Goal: Task Accomplishment & Management: Manage account settings

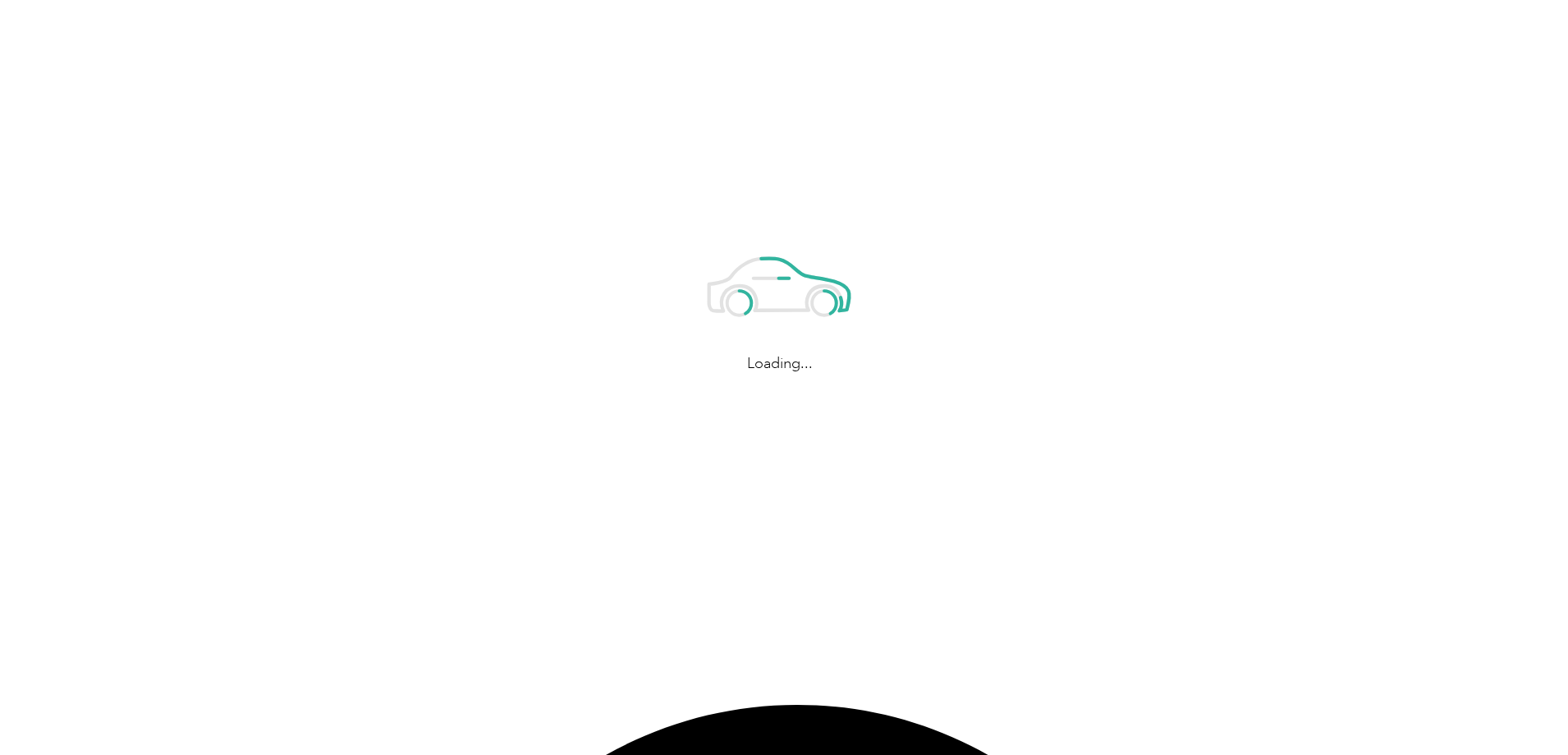
scroll to position [3201, 0]
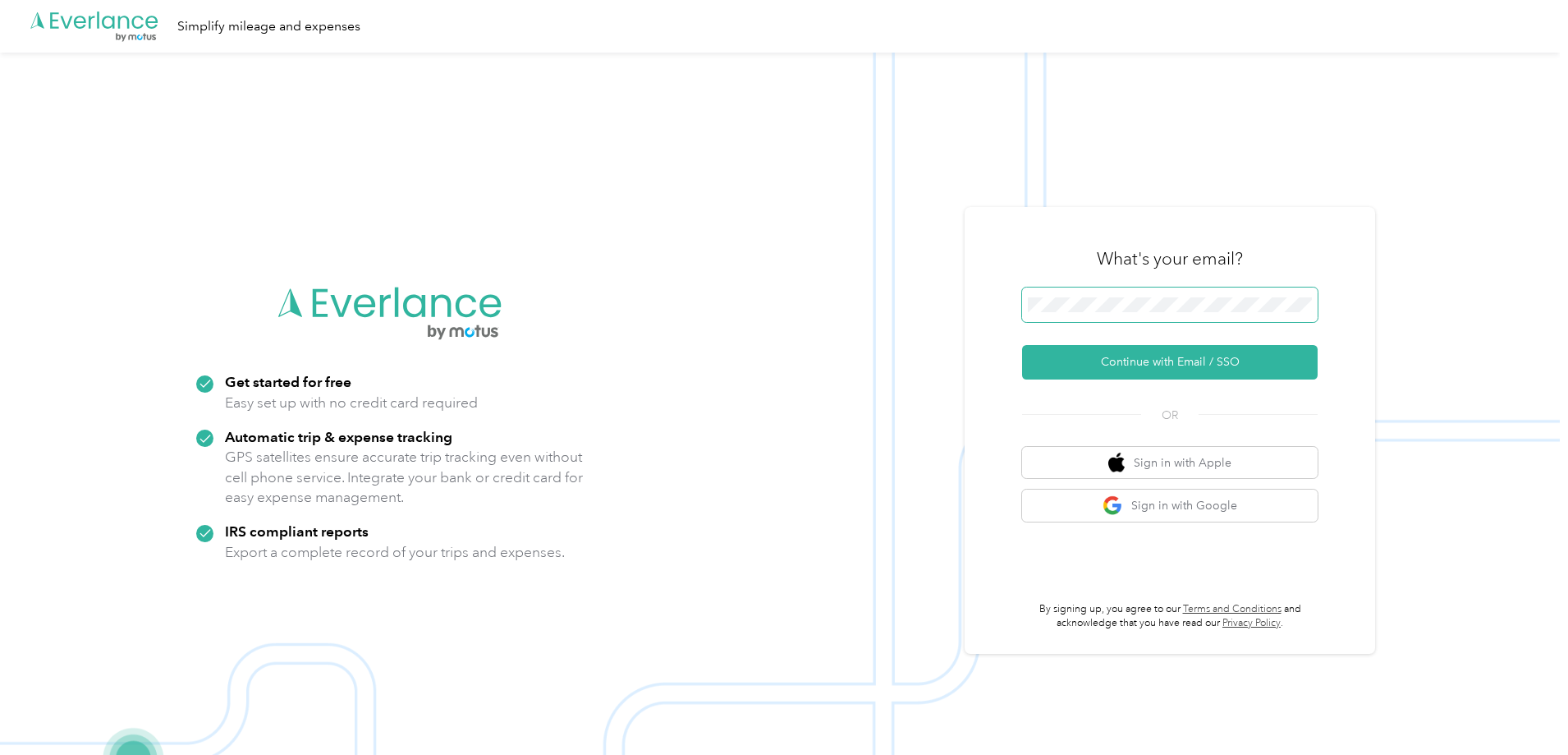
click at [1170, 294] on span at bounding box center [1169, 304] width 295 height 35
click at [1115, 364] on button "Continue with Email / SSO" at bounding box center [1169, 361] width 295 height 35
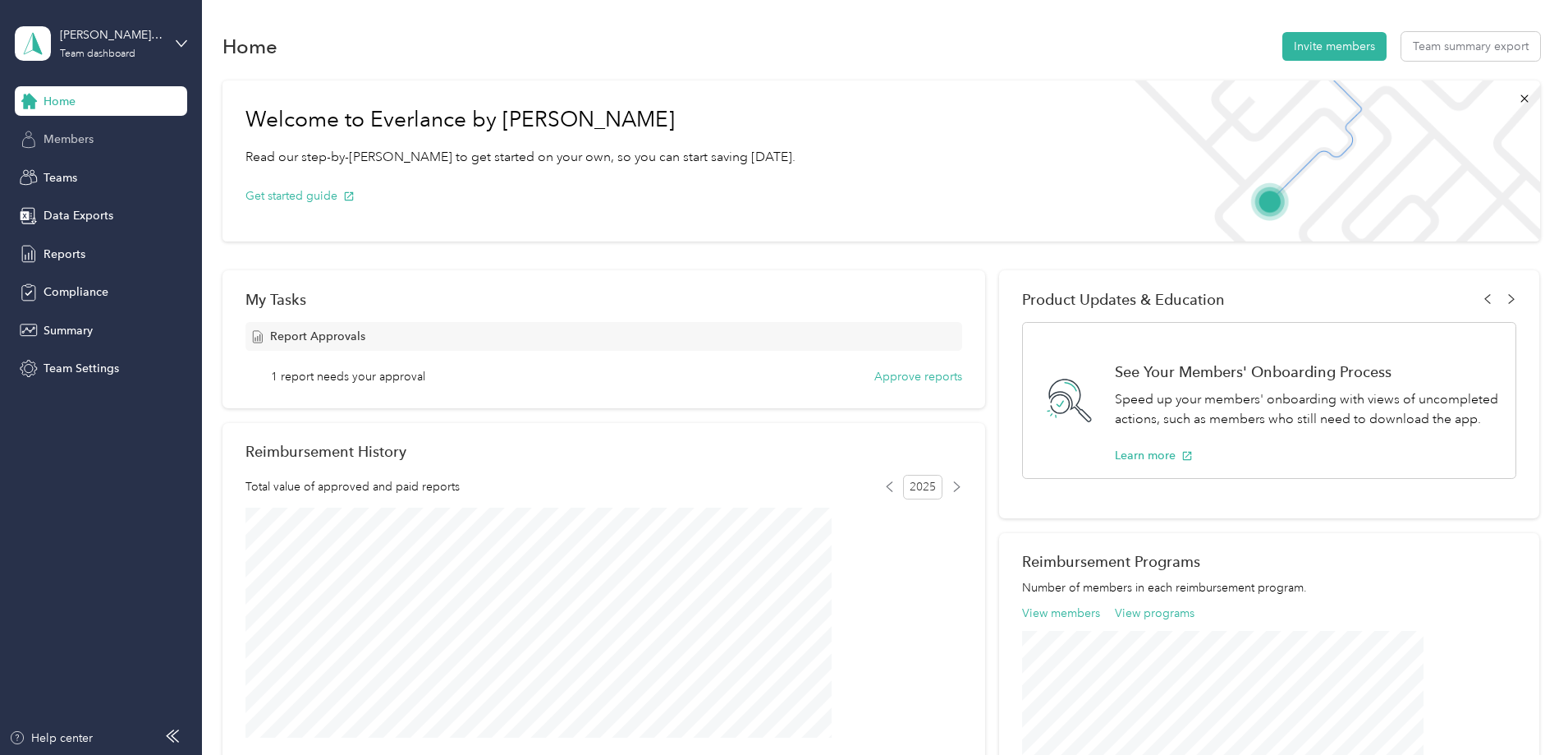
click at [69, 142] on span "Members" at bounding box center [69, 138] width 50 height 17
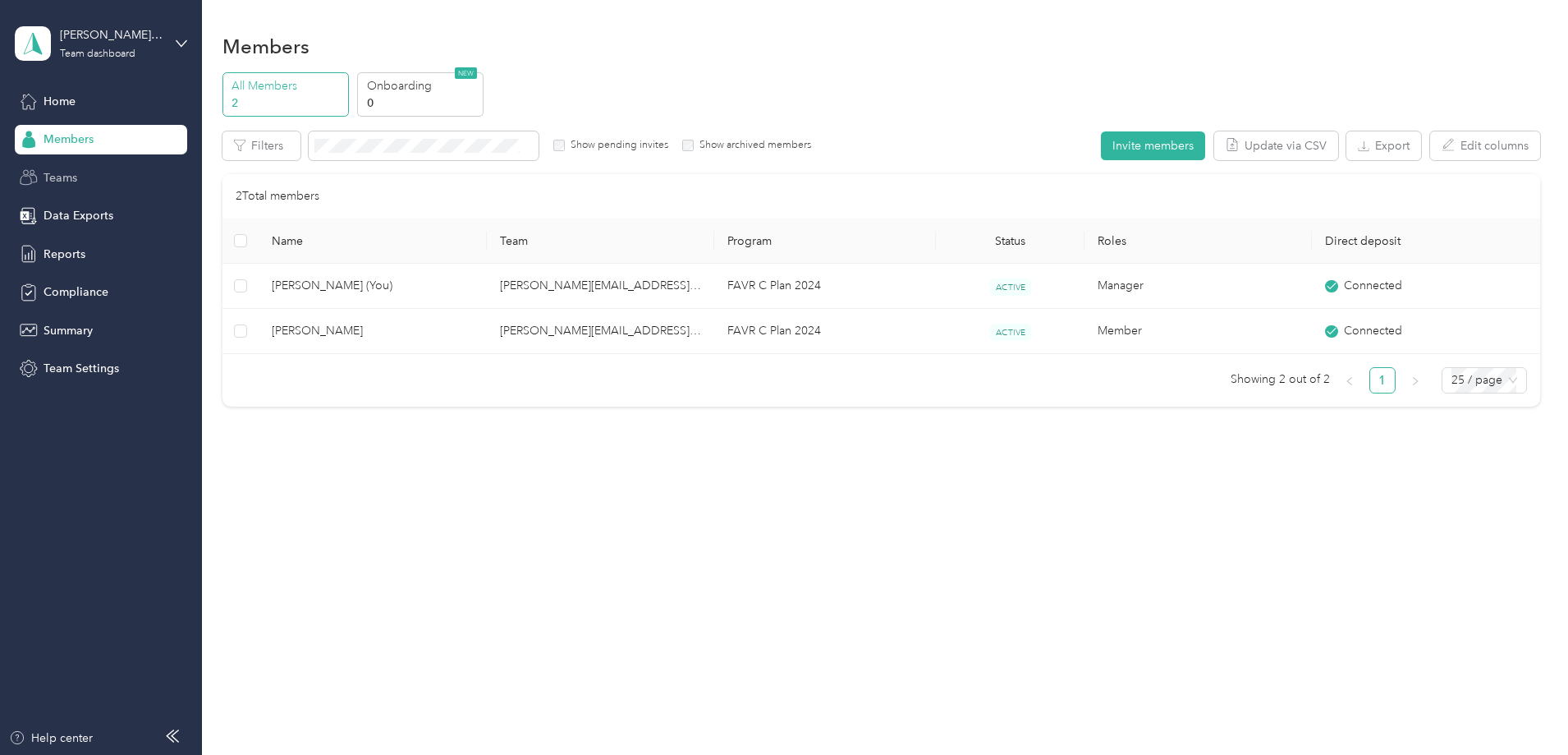
click at [68, 180] on span "Teams" at bounding box center [61, 178] width 34 height 17
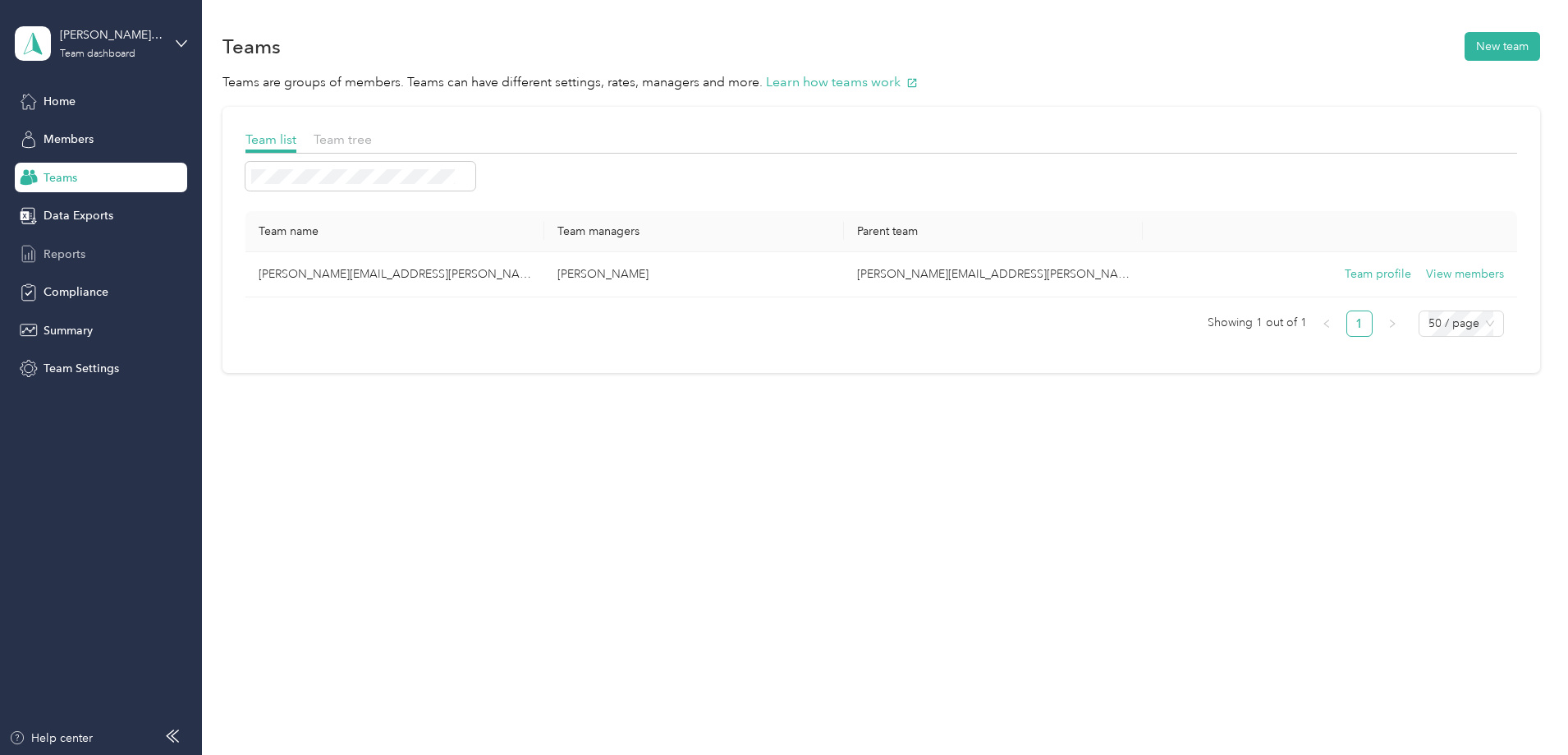
click at [86, 264] on div "Reports" at bounding box center [101, 253] width 172 height 29
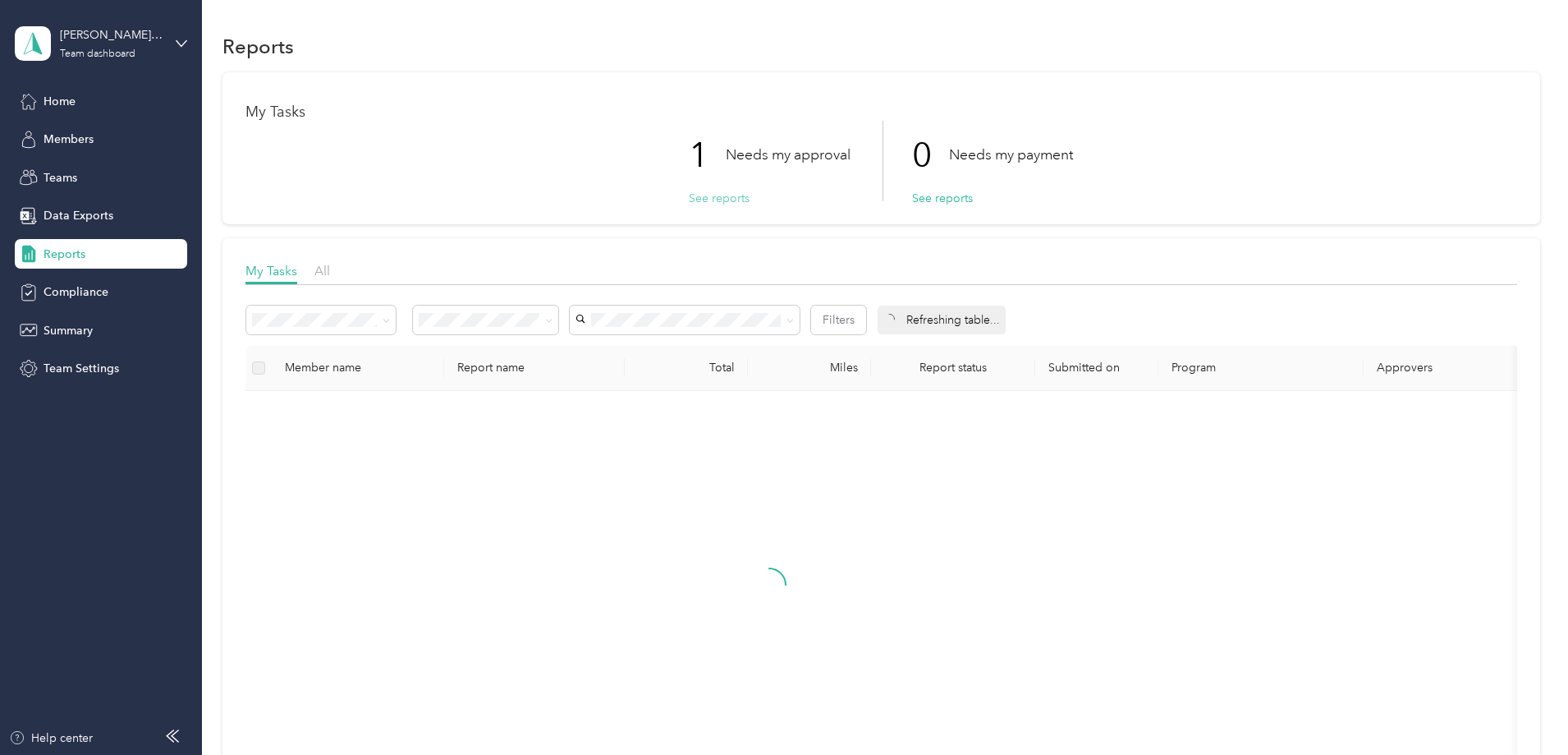
click at [723, 198] on button "See reports" at bounding box center [719, 198] width 61 height 17
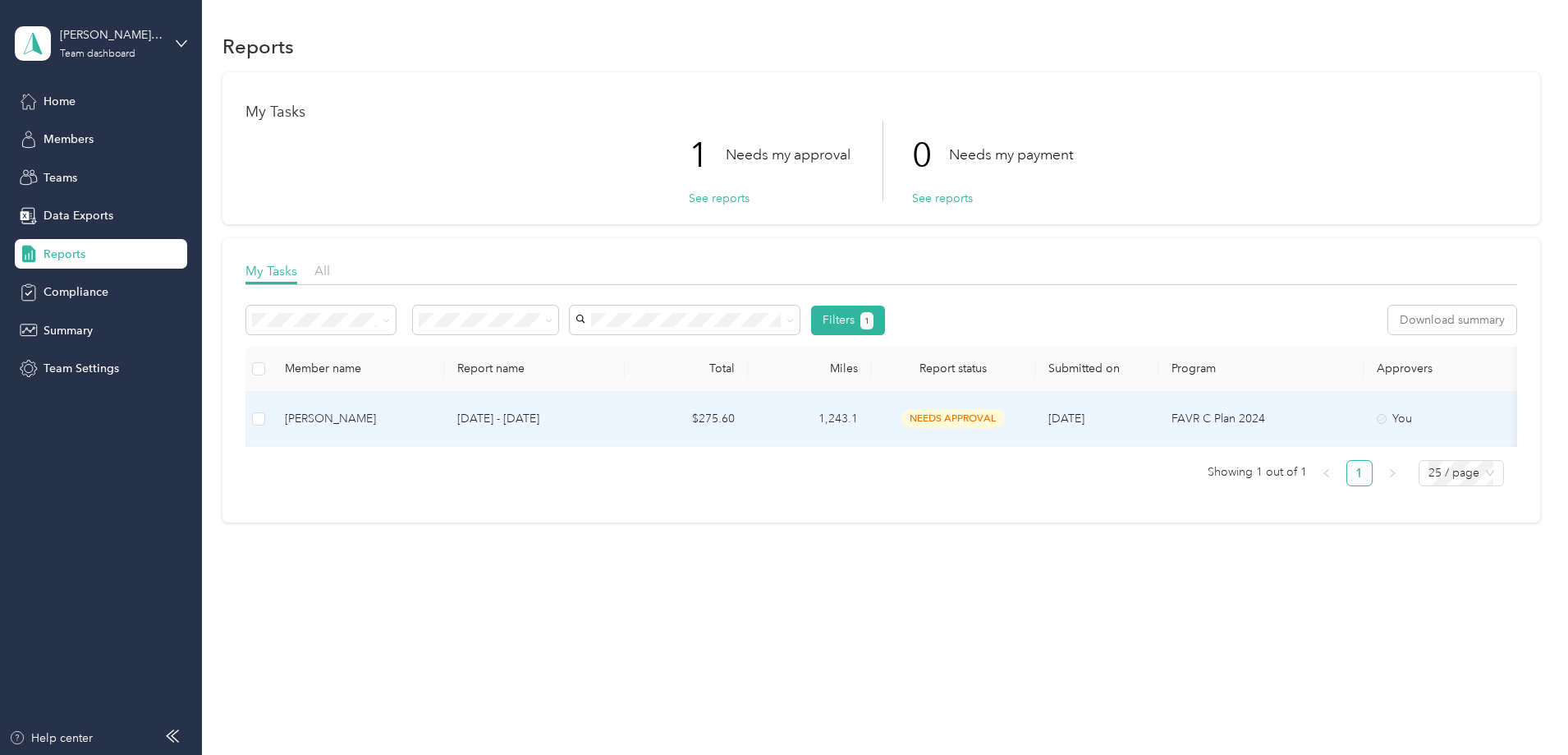
click at [1004, 416] on span "needs approval" at bounding box center [953, 418] width 103 height 19
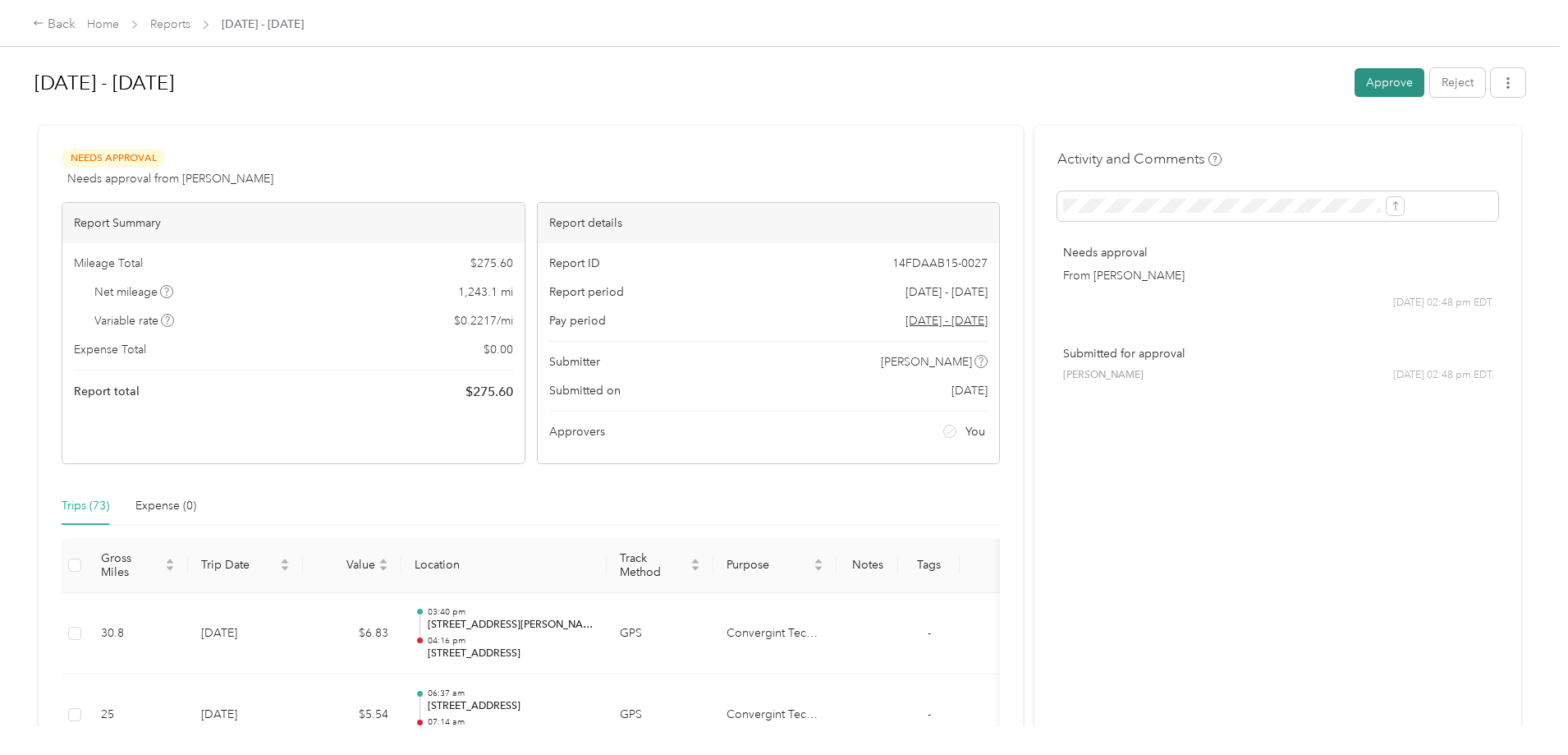
click at [1354, 79] on button "Approve" at bounding box center [1389, 82] width 70 height 29
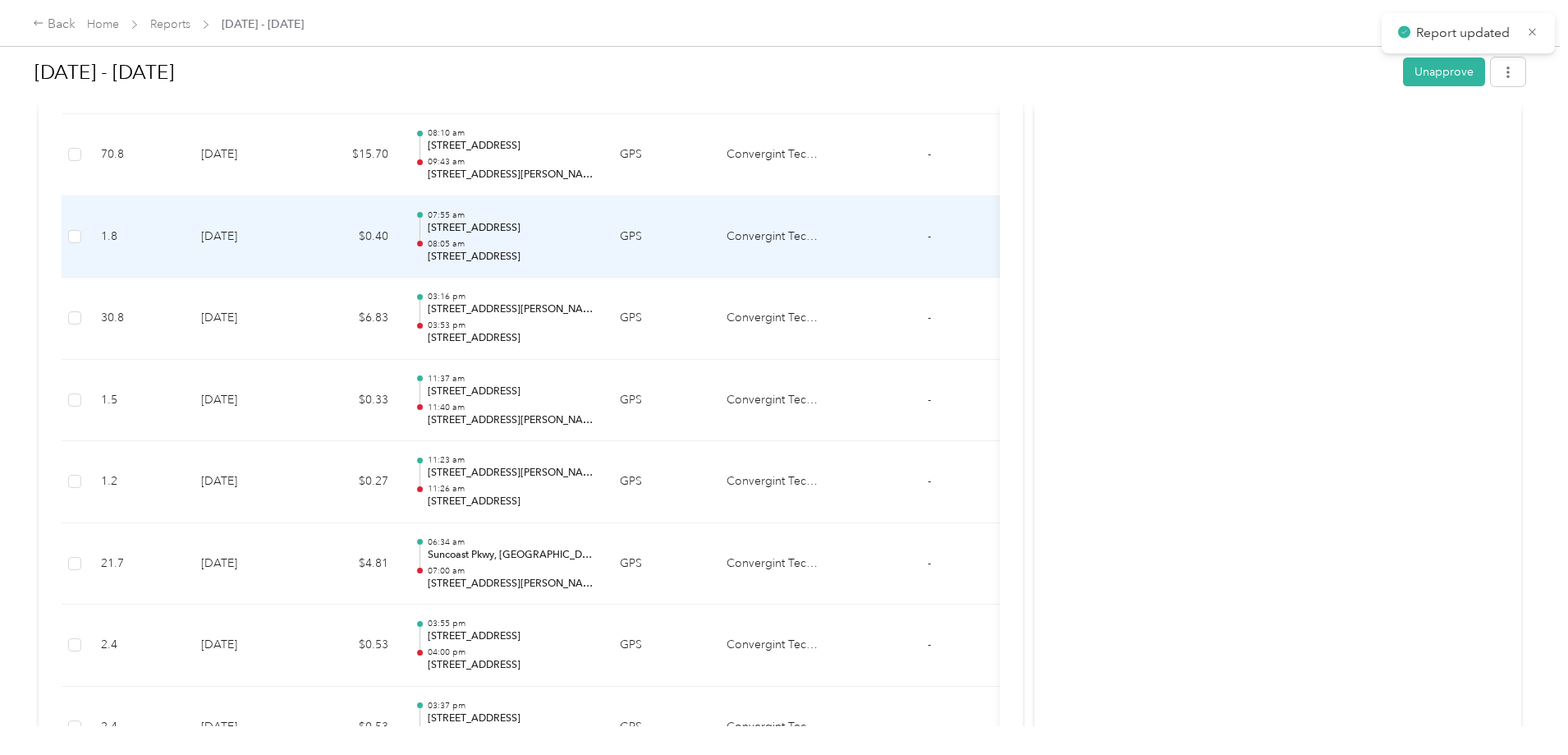
scroll to position [903, 0]
